Goal: Communication & Community: Answer question/provide support

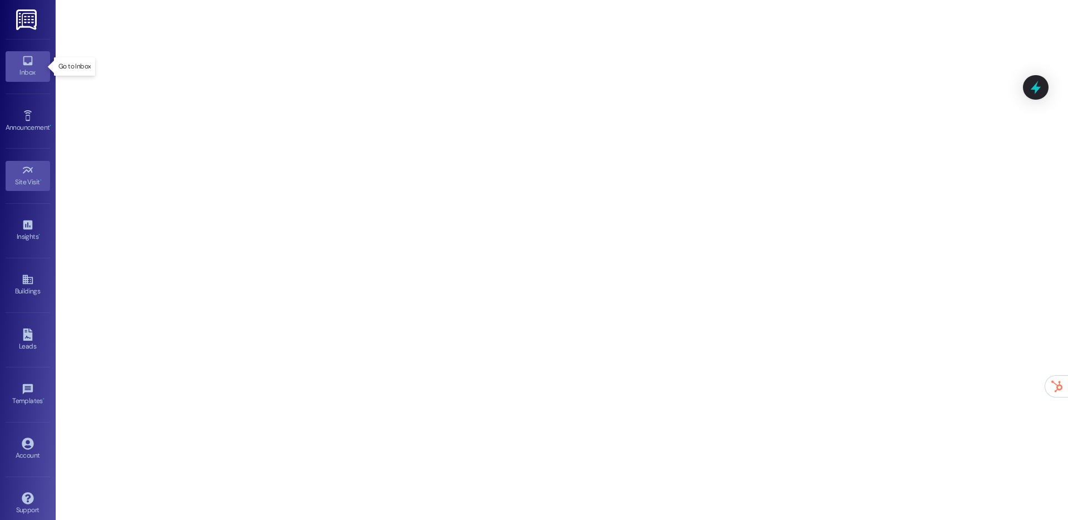
click at [36, 70] on div "Inbox" at bounding box center [28, 72] width 56 height 11
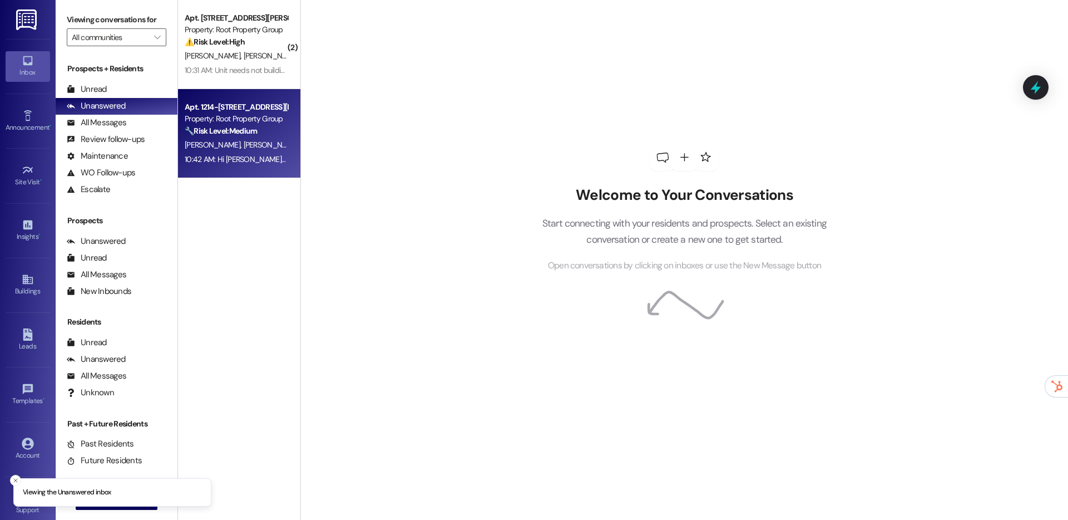
click at [243, 150] on span "[PERSON_NAME]" at bounding box center [271, 145] width 56 height 10
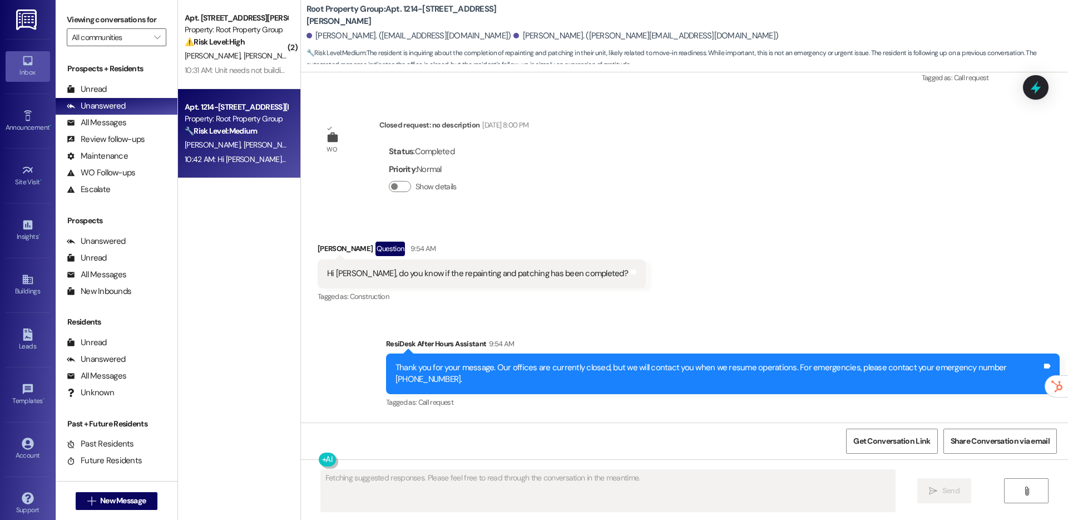
scroll to position [1912, 0]
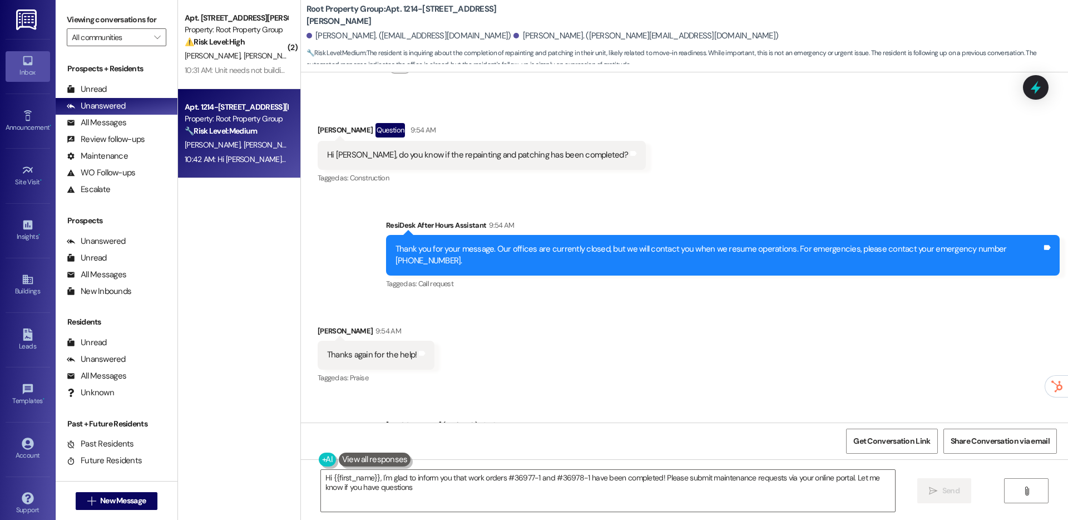
type textarea "Hi {{first_name}}, I'm glad to inform you that work orders #36977-1 and #36978-…"
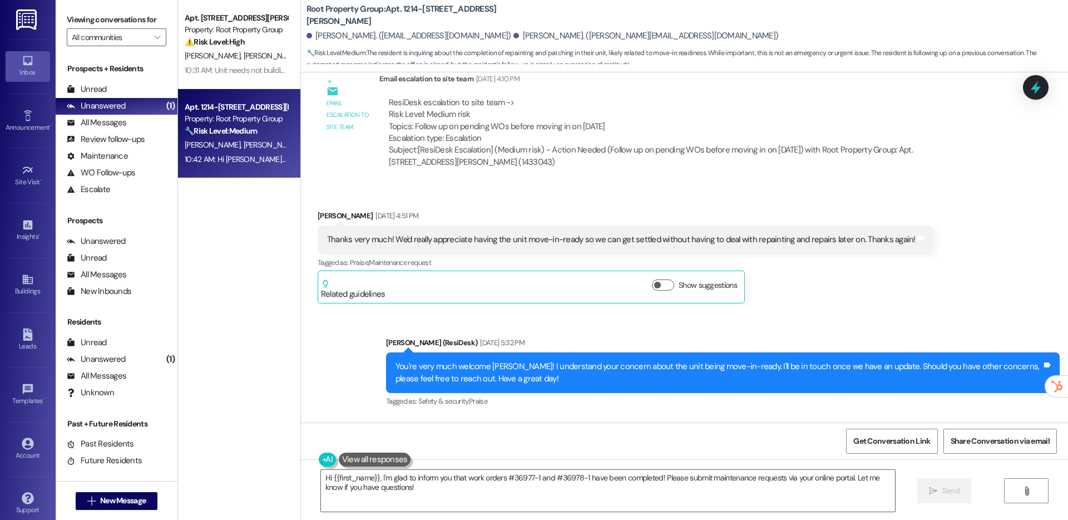
scroll to position [1321, 0]
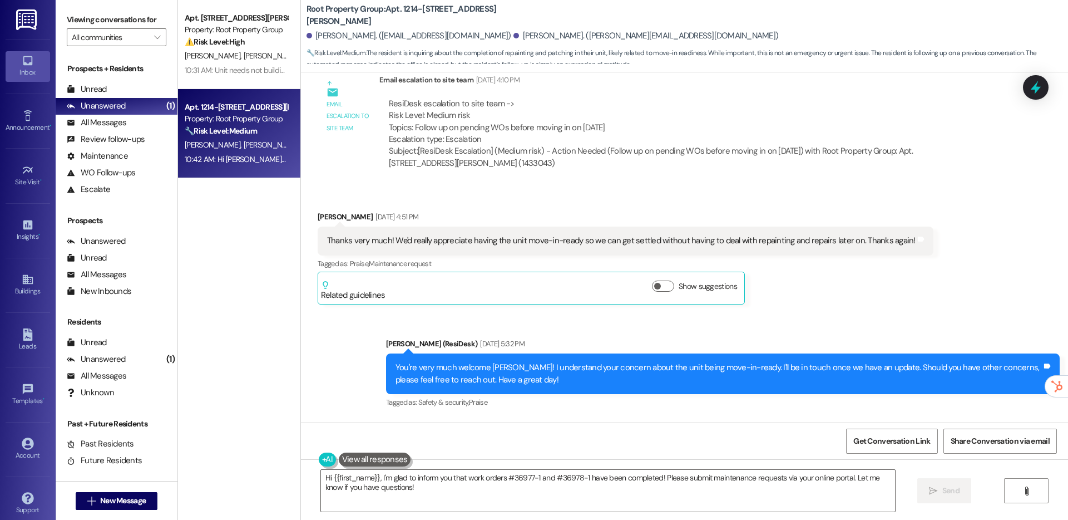
click at [27, 67] on div "Inbox" at bounding box center [28, 72] width 56 height 11
click at [30, 172] on icon at bounding box center [28, 170] width 12 height 12
